Goal: Information Seeking & Learning: Learn about a topic

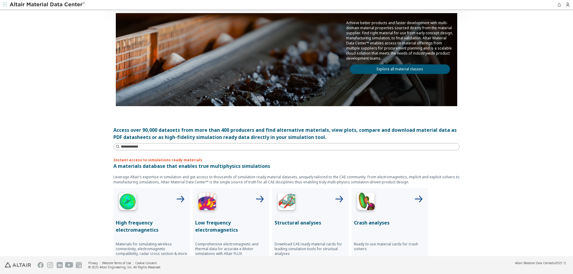
scroll to position [60, 0]
click at [178, 147] on input at bounding box center [290, 147] width 338 height 6
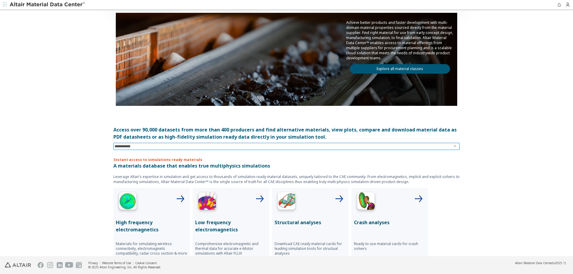
type input "**********"
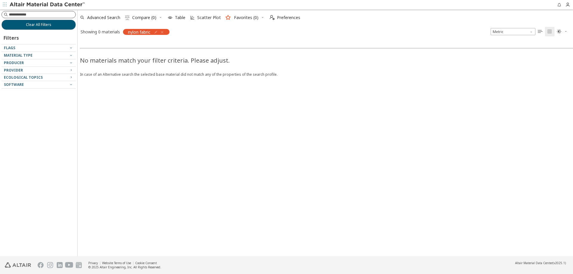
click at [44, 17] on input at bounding box center [42, 15] width 67 height 6
type input "*****"
click at [164, 31] on icon "button" at bounding box center [162, 32] width 5 height 5
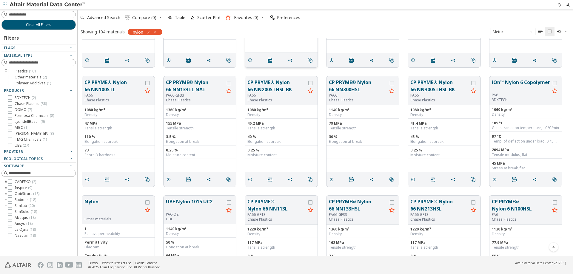
scroll to position [716, 0]
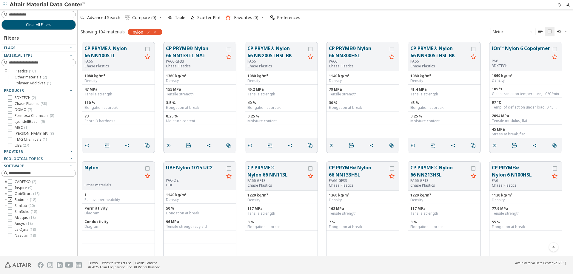
click at [10, 200] on icon at bounding box center [10, 200] width 4 height 4
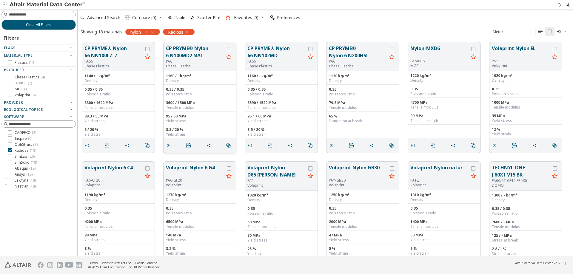
click at [187, 52] on button "CP PRYME® Nylon 6 N100MD2 NAT" at bounding box center [195, 52] width 58 height 14
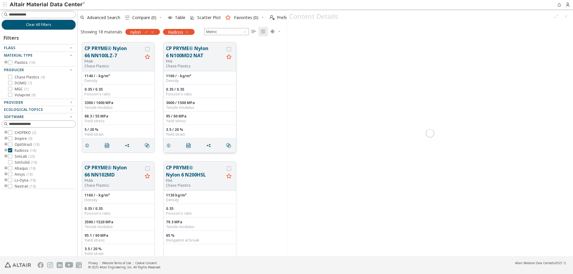
scroll to position [214, 204]
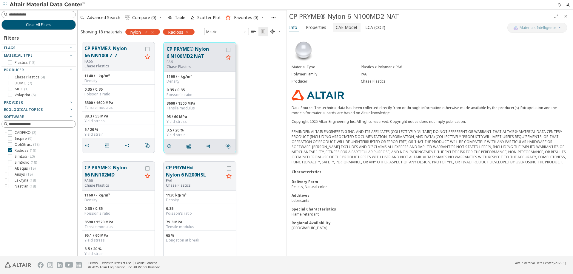
click at [342, 28] on span "CAE Model" at bounding box center [346, 28] width 21 height 10
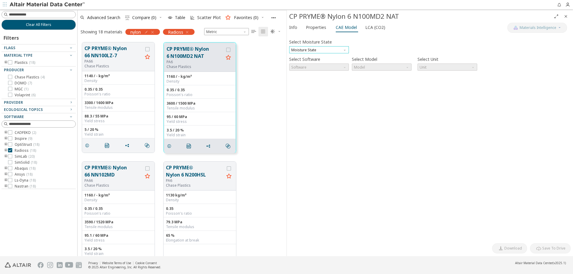
click at [338, 51] on span "Moisture State" at bounding box center [319, 49] width 60 height 7
click at [339, 50] on span "Moisture State" at bounding box center [319, 49] width 60 height 7
click at [343, 53] on span "Moisture State" at bounding box center [319, 49] width 60 height 7
click at [333, 62] on span "Conditioned" at bounding box center [319, 64] width 55 height 4
click at [340, 67] on span "Software" at bounding box center [319, 67] width 60 height 7
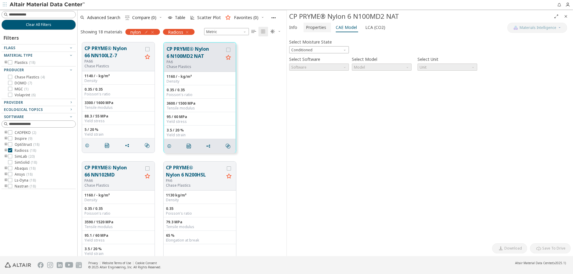
click at [318, 29] on span "Properties" at bounding box center [316, 28] width 20 height 10
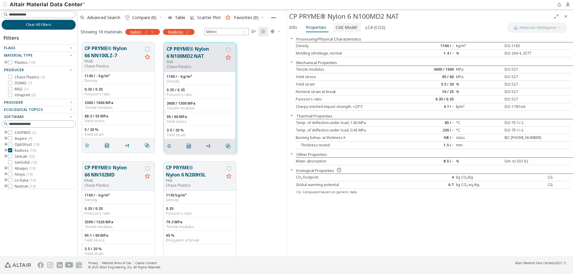
click at [348, 27] on span "CAE Model" at bounding box center [346, 28] width 21 height 10
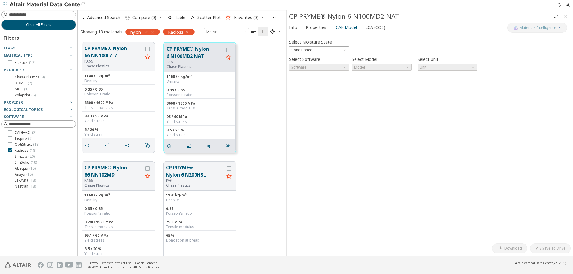
click at [341, 44] on div "Select Moisture State Conditioned" at bounding box center [319, 46] width 60 height 16
click at [338, 50] on span "Conditioned" at bounding box center [319, 49] width 60 height 7
click at [313, 59] on span "Dry" at bounding box center [319, 57] width 55 height 4
click at [326, 64] on span "Software" at bounding box center [319, 67] width 60 height 7
click at [313, 91] on span "Radioss" at bounding box center [319, 89] width 55 height 4
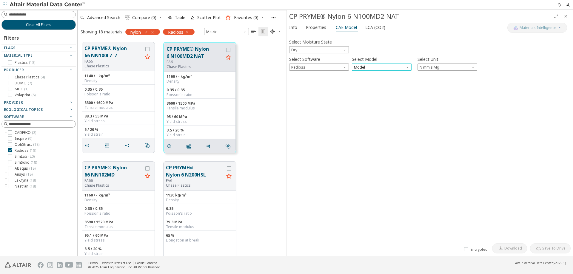
click at [379, 66] on span "Model" at bounding box center [382, 67] width 60 height 7
click at [376, 74] on span "Law1" at bounding box center [381, 75] width 55 height 4
click at [291, 78] on span "button" at bounding box center [293, 80] width 7 height 6
